Goal: Information Seeking & Learning: Learn about a topic

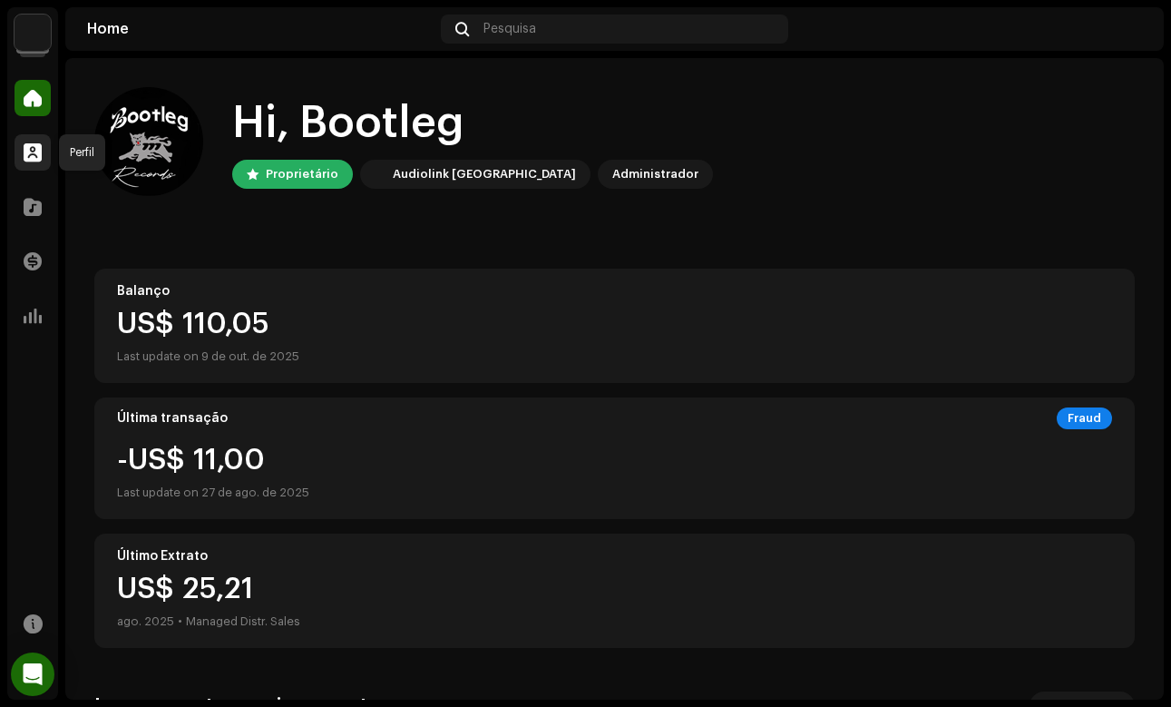
click at [32, 151] on span at bounding box center [33, 152] width 18 height 15
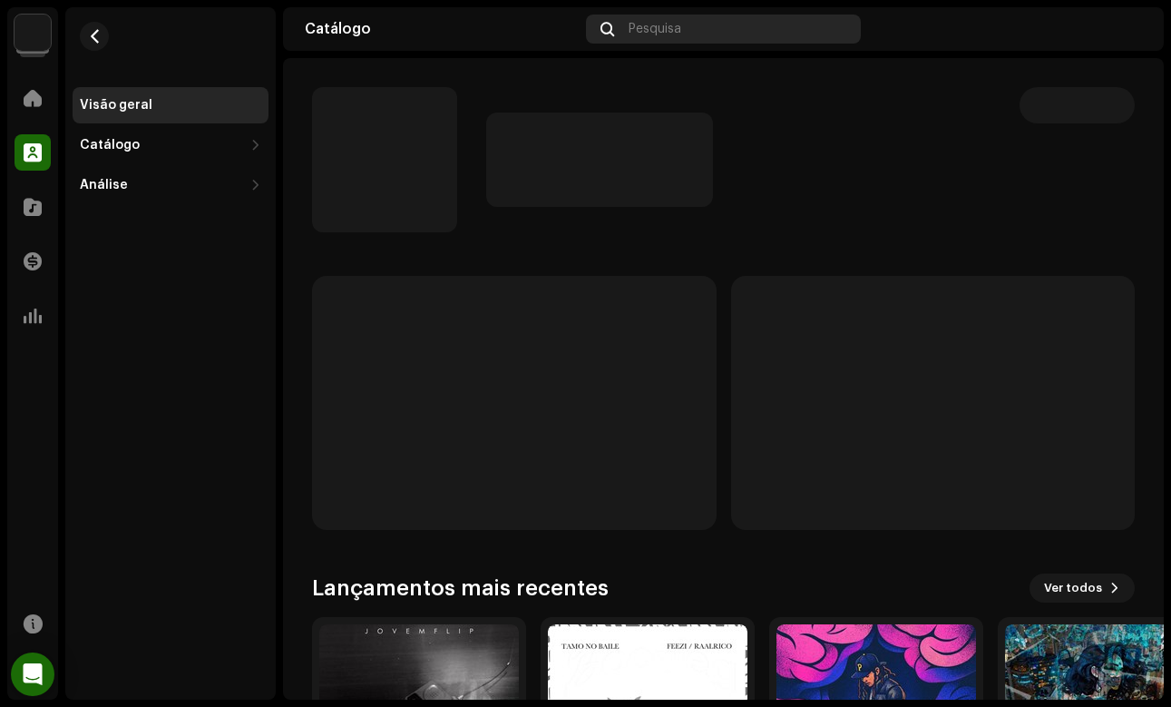
click at [738, 30] on div "Pesquisa" at bounding box center [723, 29] width 274 height 29
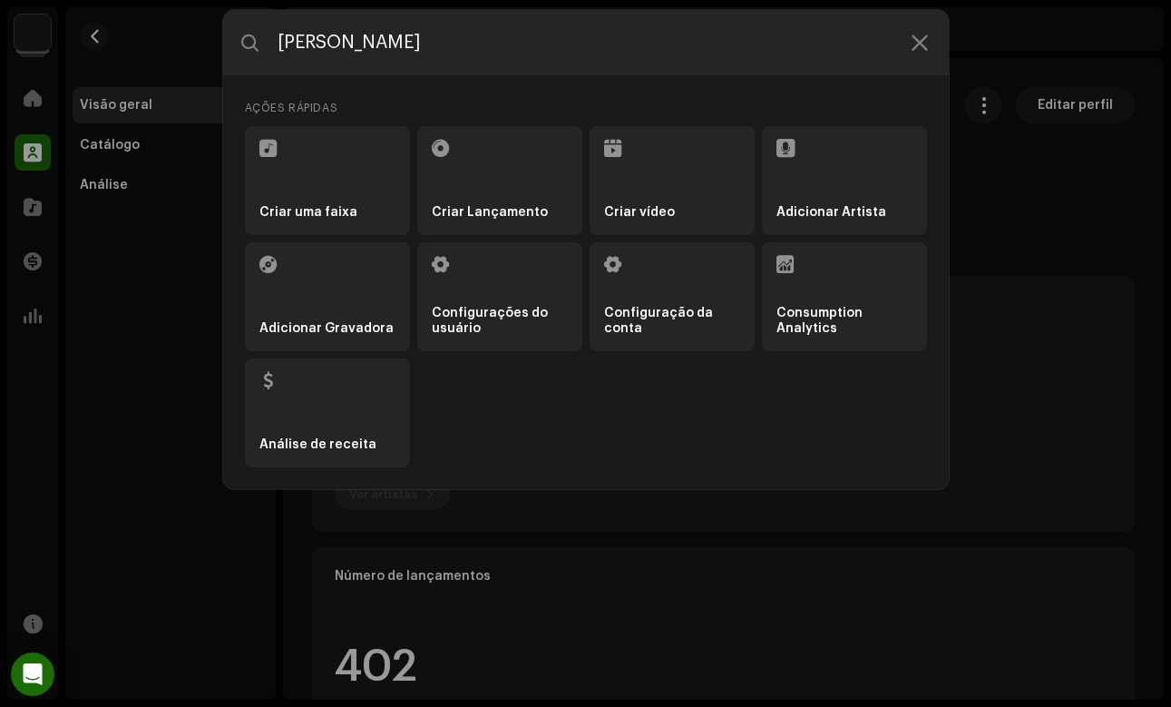
type input "[PERSON_NAME]"
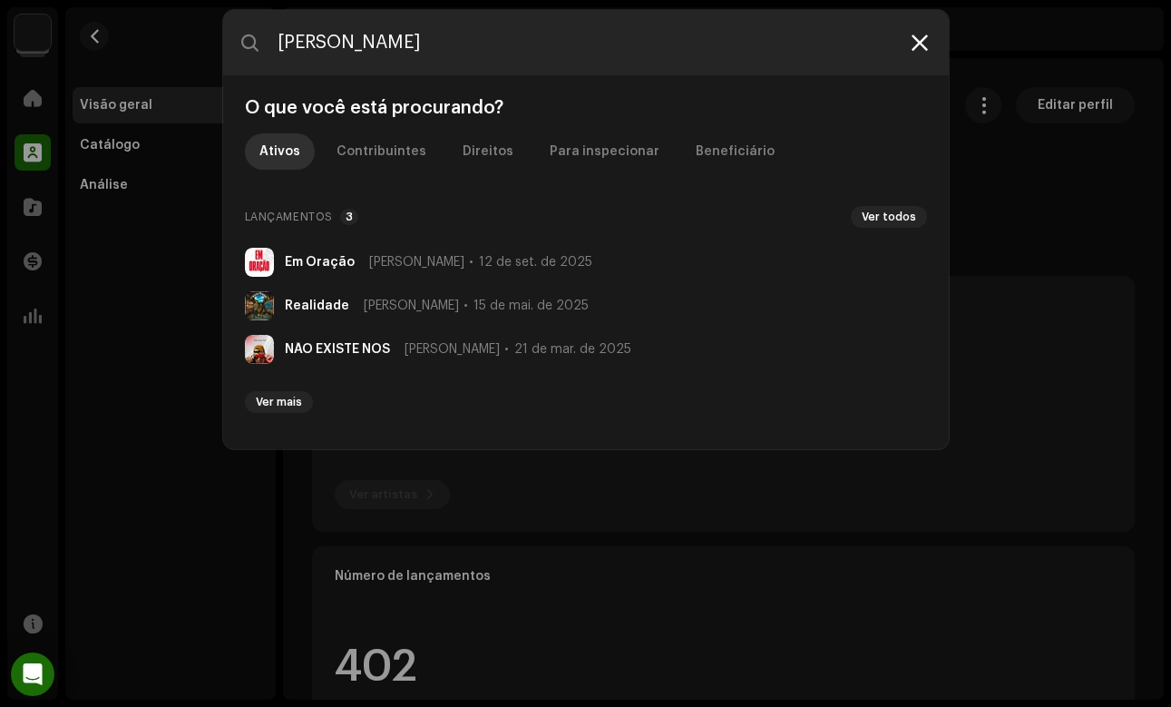
click at [919, 40] on icon at bounding box center [920, 42] width 16 height 15
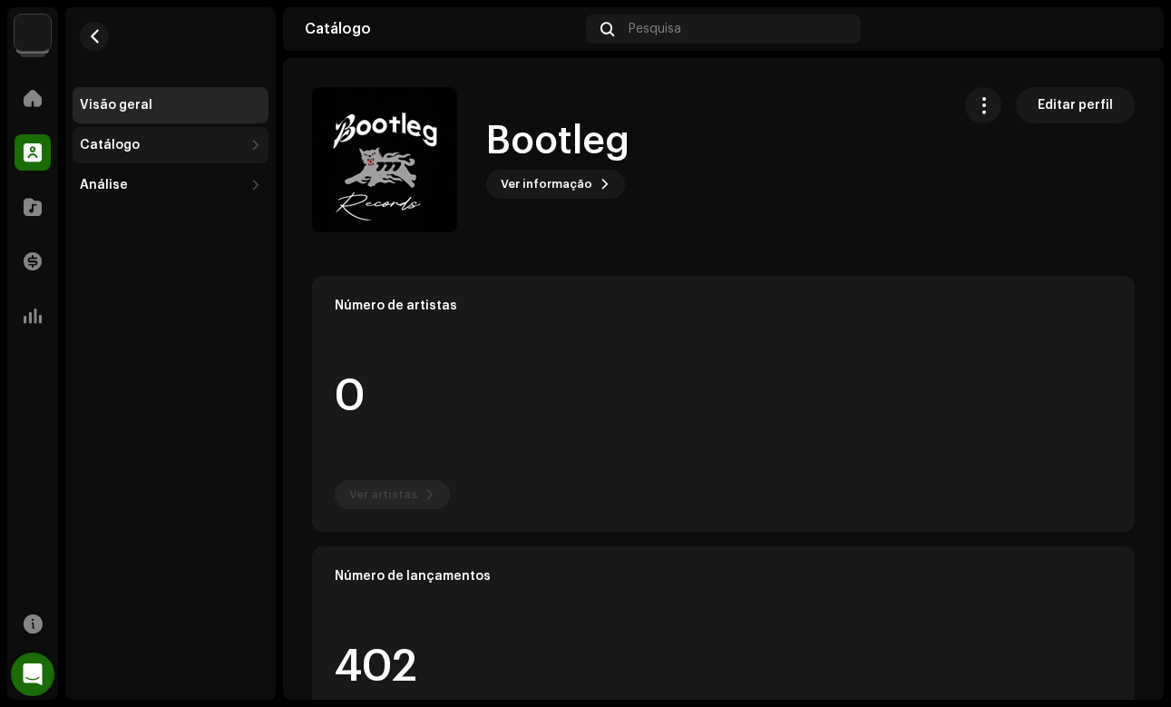
click at [113, 142] on div "Catálogo" at bounding box center [110, 145] width 60 height 15
click at [136, 131] on div "Catálogo" at bounding box center [171, 145] width 196 height 36
click at [32, 100] on span at bounding box center [33, 98] width 18 height 15
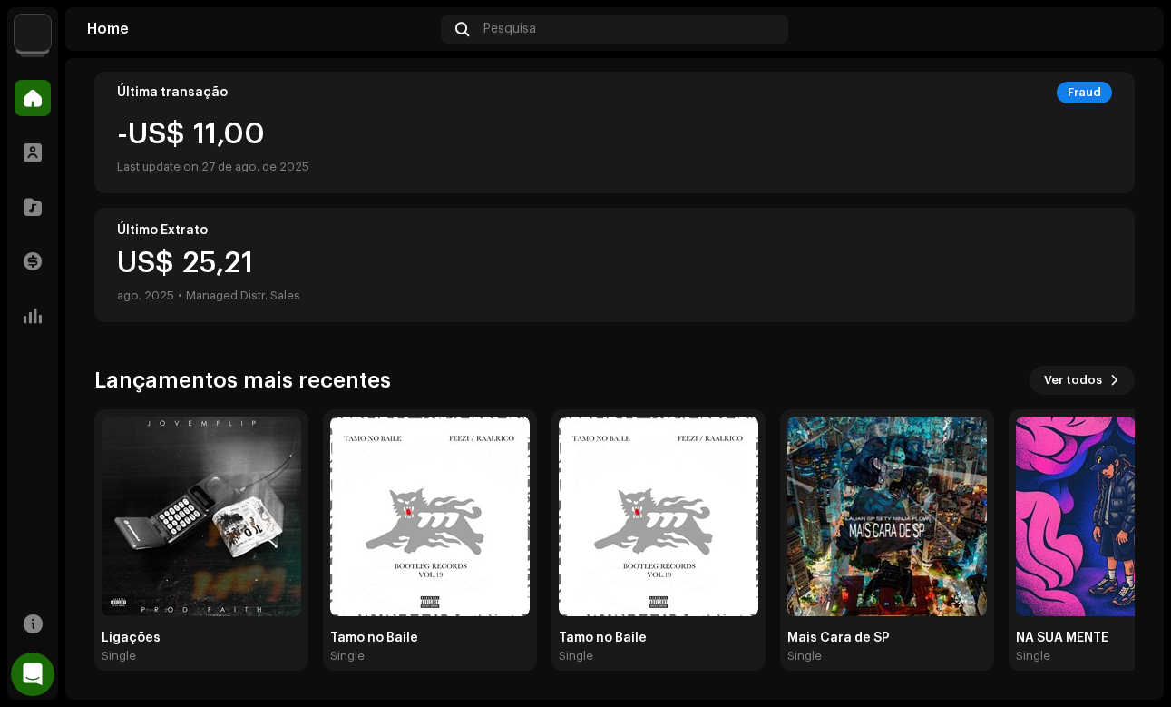
scroll to position [326, 0]
click at [1089, 374] on span "Ver todos" at bounding box center [1073, 380] width 58 height 36
